Goal: Task Accomplishment & Management: Complete application form

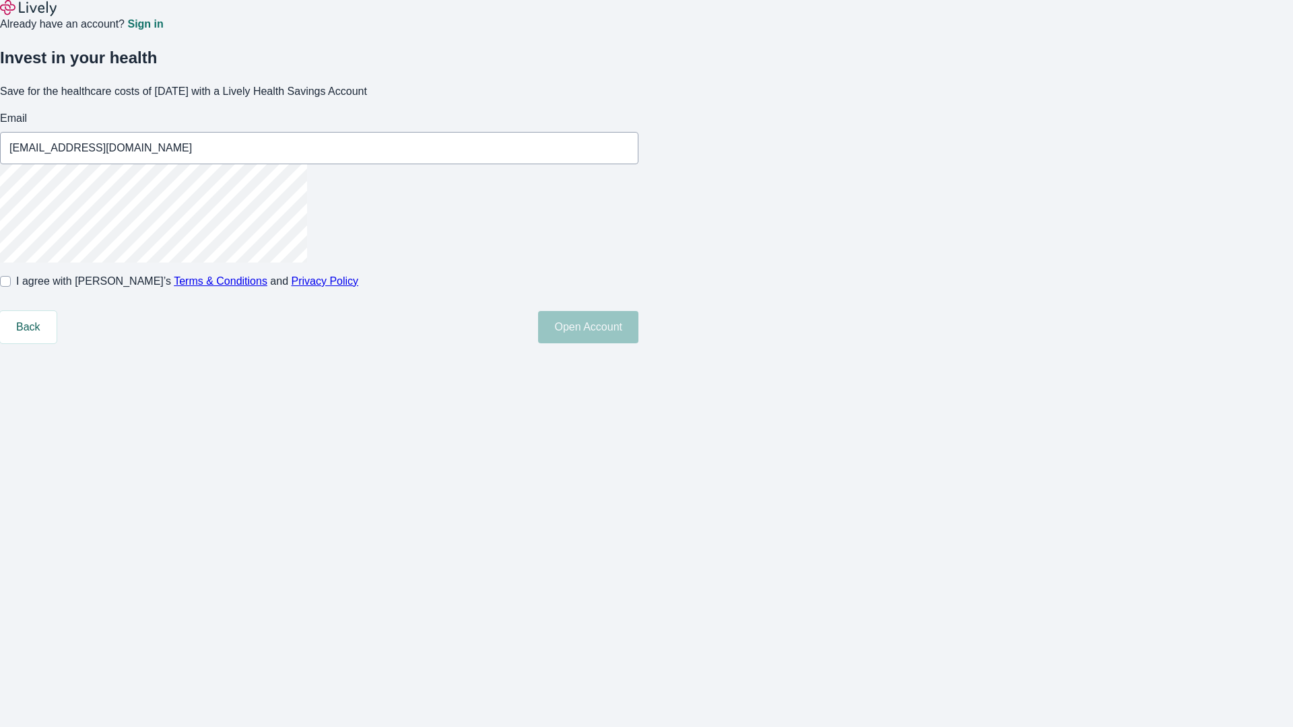
click at [11, 287] on input "I agree with Lively’s Terms & Conditions and Privacy Policy" at bounding box center [5, 281] width 11 height 11
checkbox input "true"
click at [638, 343] on button "Open Account" at bounding box center [588, 327] width 100 height 32
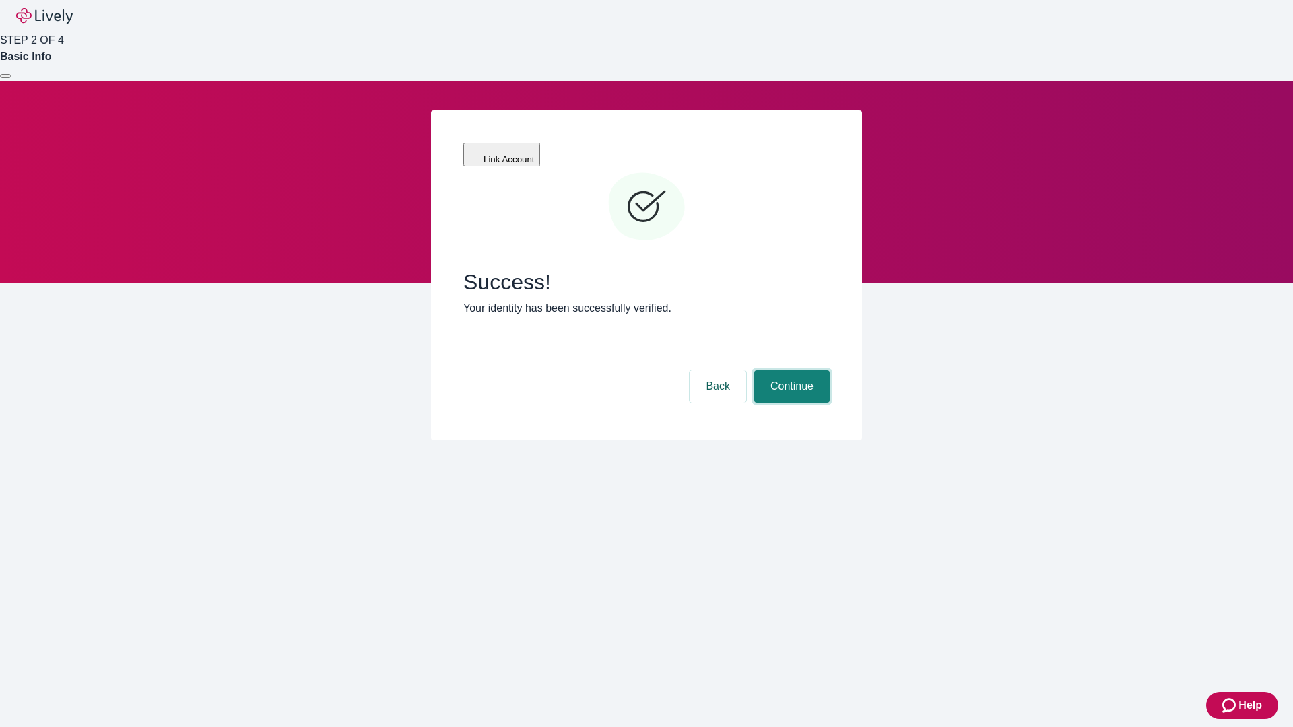
click at [790, 370] on button "Continue" at bounding box center [791, 386] width 75 height 32
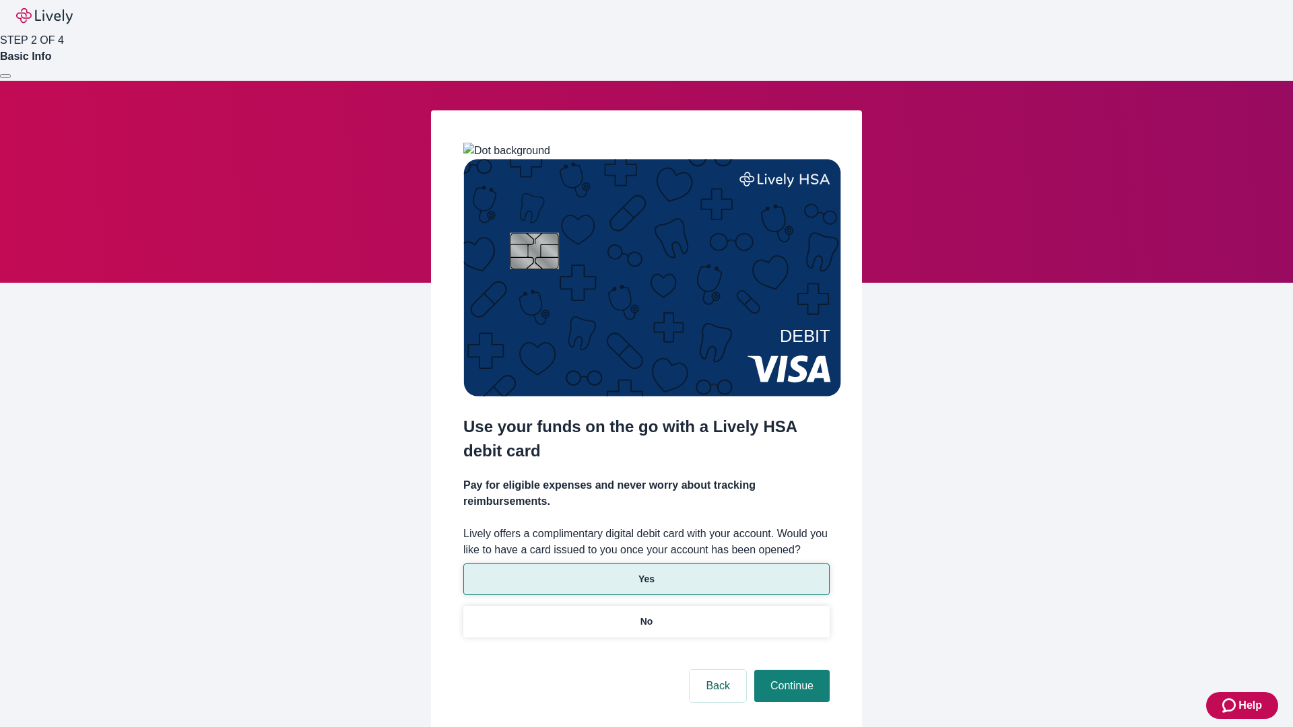
click at [646, 572] on p "Yes" at bounding box center [646, 579] width 16 height 14
click at [790, 670] on button "Continue" at bounding box center [791, 686] width 75 height 32
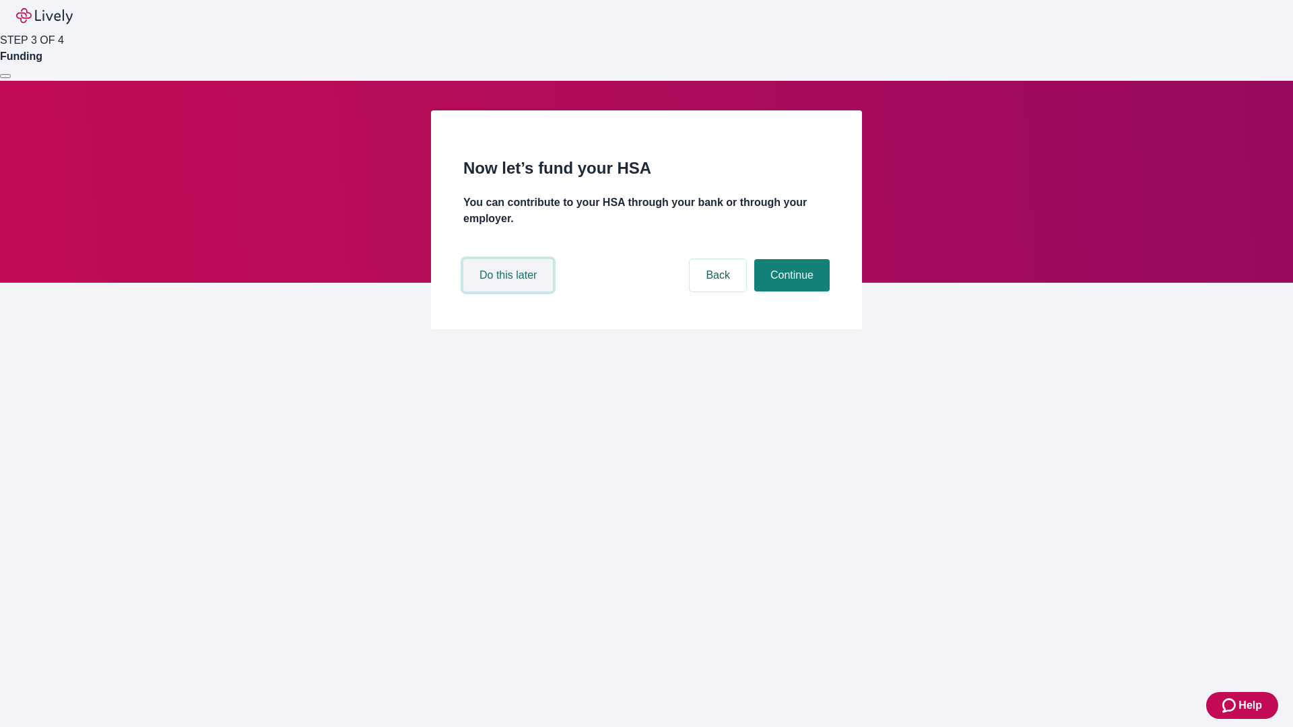
click at [510, 292] on button "Do this later" at bounding box center [508, 275] width 90 height 32
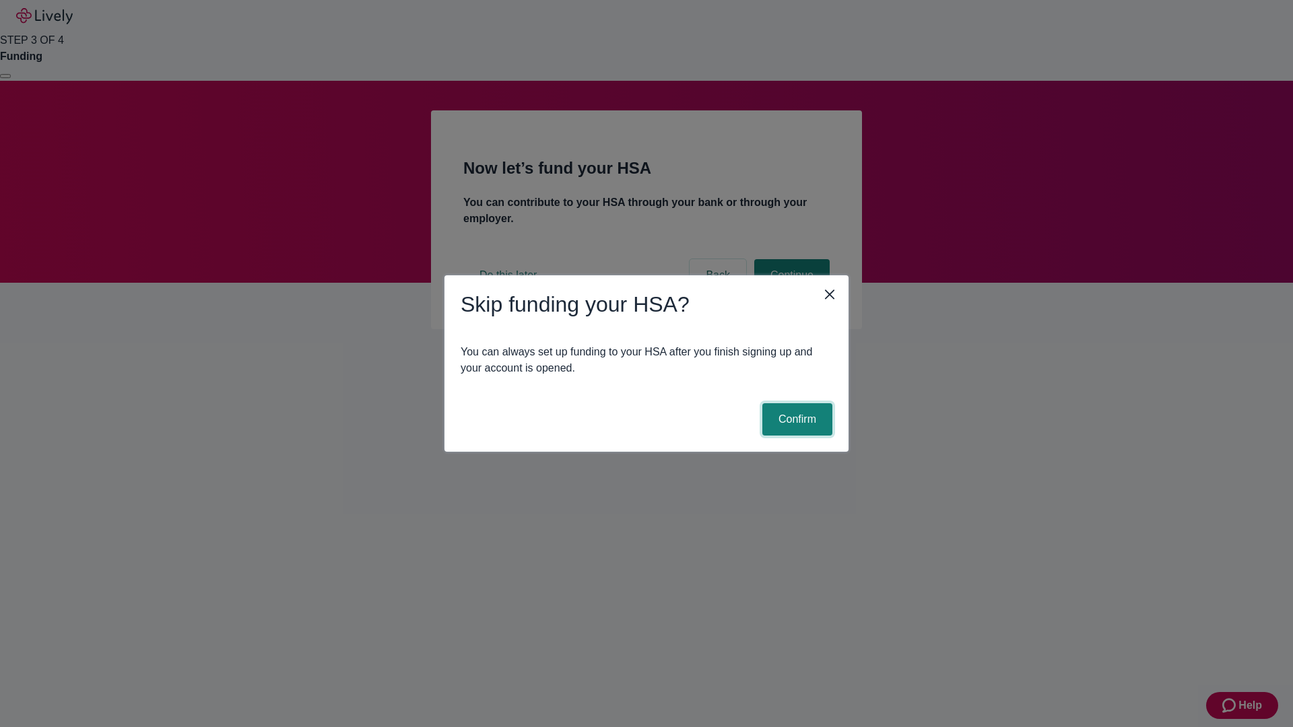
click at [795, 420] on button "Confirm" at bounding box center [797, 419] width 70 height 32
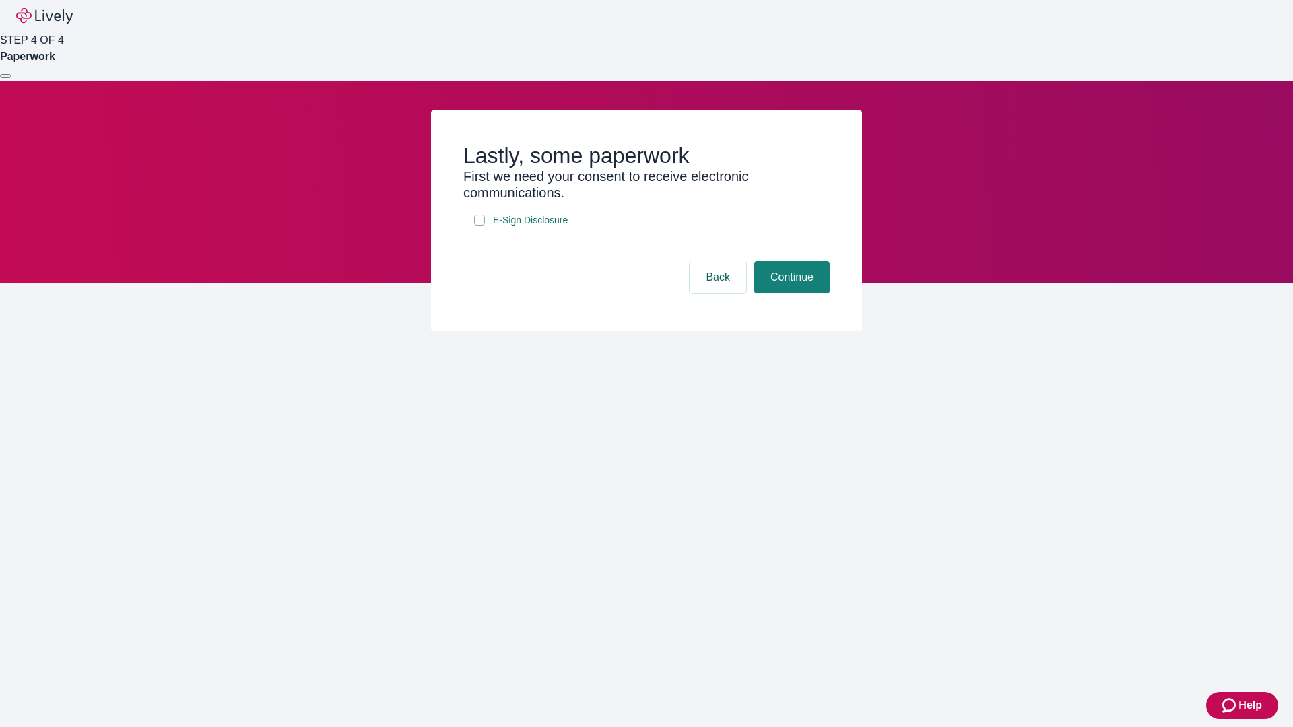
click at [479, 226] on input "E-Sign Disclosure" at bounding box center [479, 220] width 11 height 11
checkbox input "true"
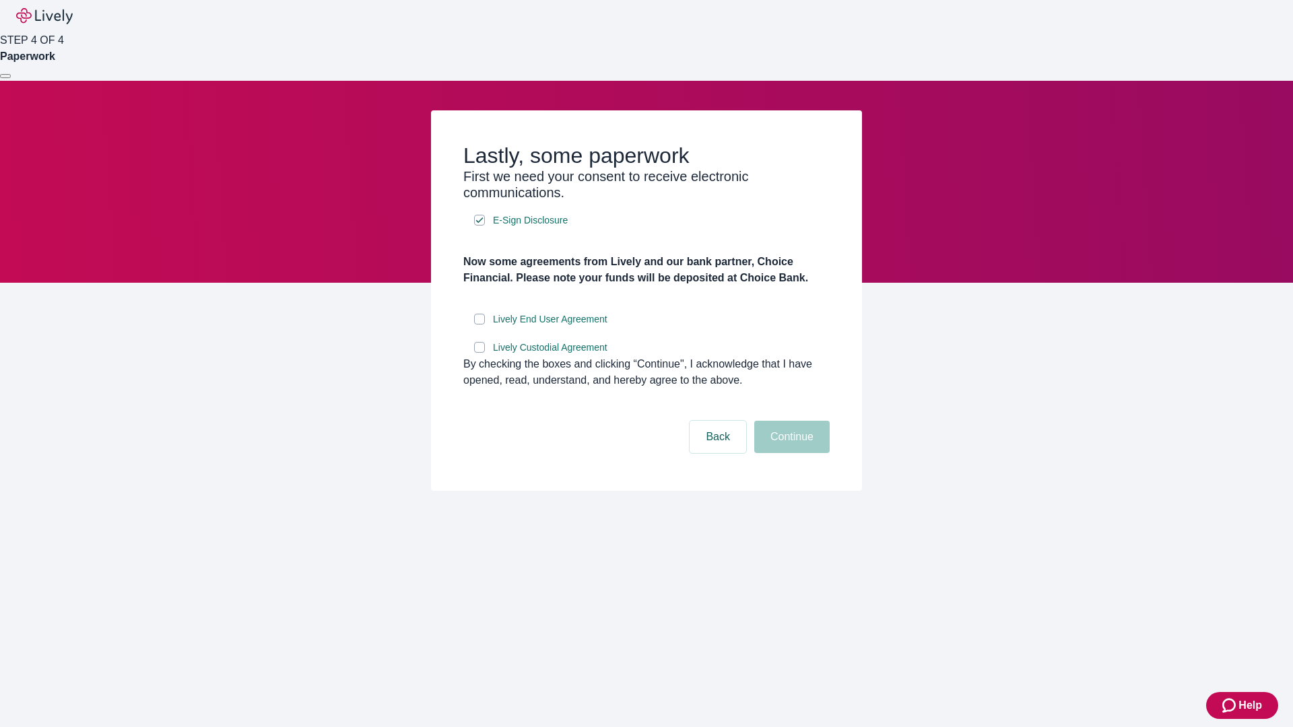
click at [479, 325] on input "Lively End User Agreement" at bounding box center [479, 319] width 11 height 11
checkbox input "true"
click at [479, 353] on input "Lively Custodial Agreement" at bounding box center [479, 347] width 11 height 11
checkbox input "true"
click at [790, 453] on button "Continue" at bounding box center [791, 437] width 75 height 32
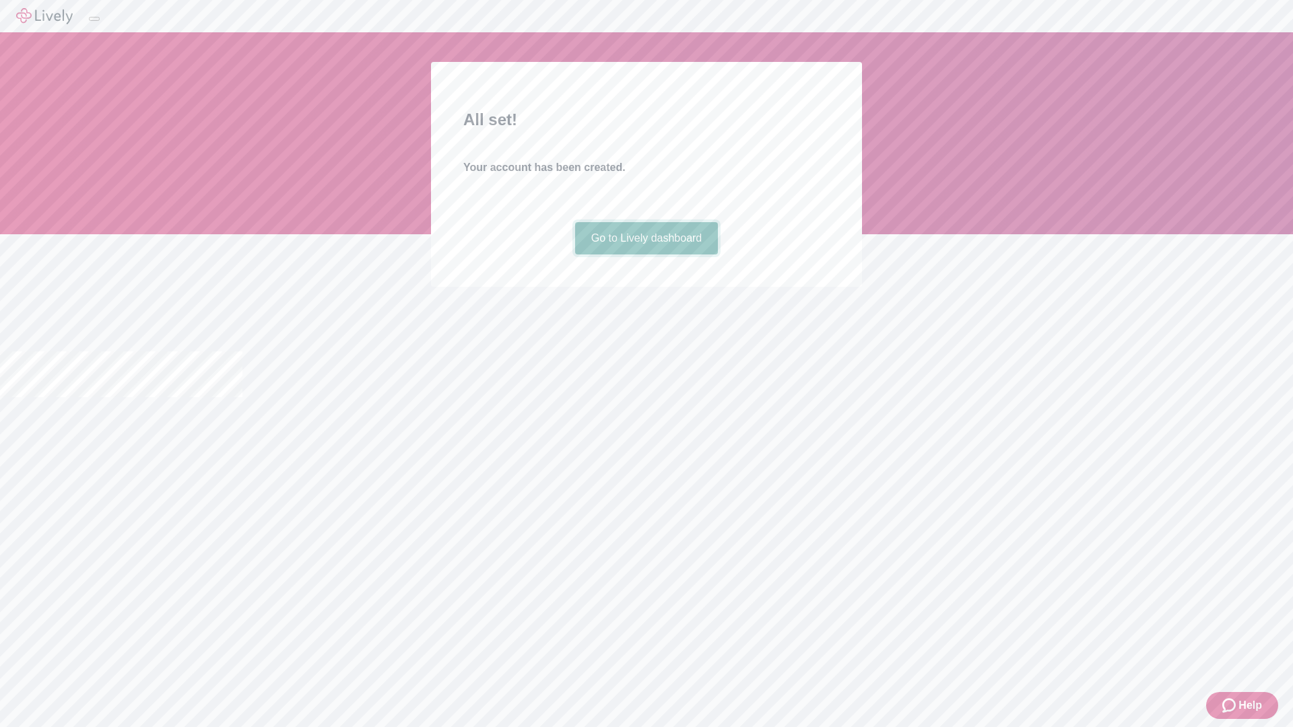
click at [646, 255] on link "Go to Lively dashboard" at bounding box center [646, 238] width 143 height 32
